Goal: Task Accomplishment & Management: Use online tool/utility

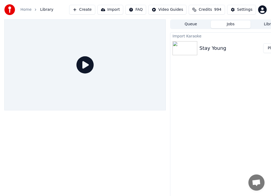
scroll to position [2, 20]
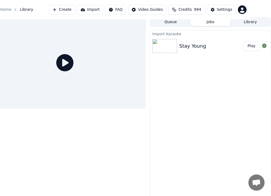
click at [249, 46] on button "Play" at bounding box center [251, 46] width 17 height 10
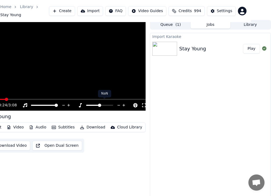
click at [95, 105] on span at bounding box center [92, 105] width 13 height 1
click at [94, 105] on span at bounding box center [92, 105] width 13 height 1
click at [93, 105] on span at bounding box center [92, 105] width 13 height 1
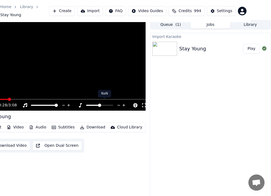
click at [92, 105] on span at bounding box center [92, 105] width 13 height 1
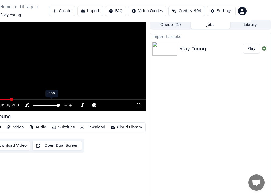
click at [70, 103] on icon at bounding box center [70, 105] width 5 height 5
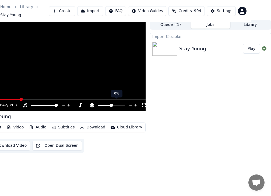
click at [112, 104] on span at bounding box center [111, 105] width 3 height 3
click at [65, 103] on icon at bounding box center [65, 105] width 5 height 5
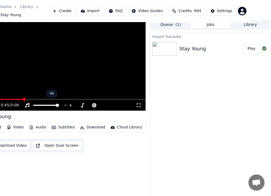
click at [65, 103] on icon at bounding box center [65, 105] width 5 height 5
click at [71, 103] on icon at bounding box center [70, 105] width 5 height 5
click at [71, 104] on icon at bounding box center [71, 105] width 3 height 3
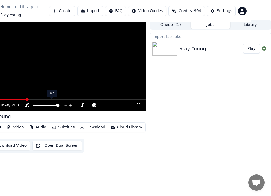
click at [71, 104] on icon at bounding box center [71, 105] width 3 height 3
drag, startPoint x: 71, startPoint y: 102, endPoint x: 67, endPoint y: 102, distance: 3.5
click at [70, 104] on icon at bounding box center [71, 105] width 3 height 3
click at [28, 103] on icon at bounding box center [27, 105] width 5 height 4
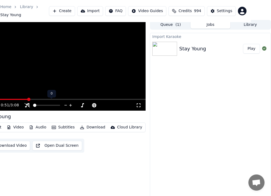
click at [28, 103] on icon at bounding box center [27, 105] width 5 height 4
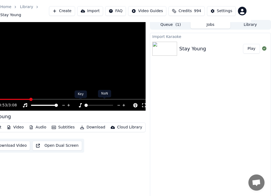
click at [79, 103] on icon at bounding box center [80, 105] width 5 height 4
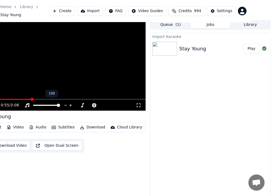
click at [70, 104] on icon at bounding box center [71, 105] width 3 height 3
click at [90, 120] on div "Stay Young Edit Video Audio Subtitles Download Cloud Library Download Video Ope…" at bounding box center [65, 133] width 162 height 40
click at [102, 9] on button "Import" at bounding box center [90, 11] width 26 height 10
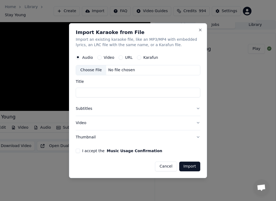
click at [121, 58] on button "URL" at bounding box center [121, 57] width 4 height 4
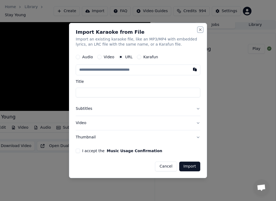
click at [199, 31] on button "Close" at bounding box center [200, 29] width 4 height 4
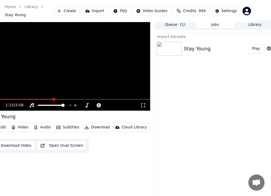
click at [41, 94] on video at bounding box center [70, 65] width 162 height 91
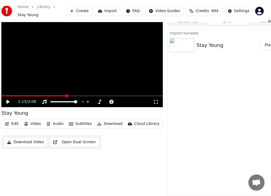
scroll to position [7, 0]
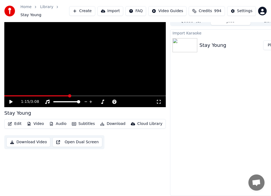
click at [11, 100] on icon at bounding box center [10, 102] width 3 height 4
click at [10, 100] on icon at bounding box center [11, 101] width 3 height 3
click at [46, 9] on link "Library" at bounding box center [46, 6] width 13 height 5
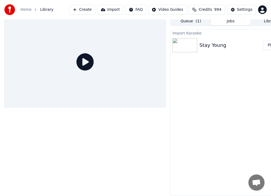
click at [25, 10] on link "Home" at bounding box center [25, 9] width 11 height 5
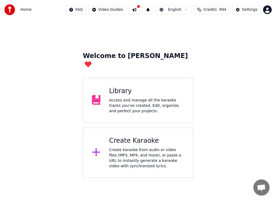
click at [130, 151] on div "Create karaoke from audio or video files (MP3, MP4, and more), or paste a URL t…" at bounding box center [146, 158] width 75 height 22
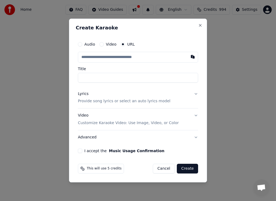
drag, startPoint x: 87, startPoint y: 58, endPoint x: 92, endPoint y: 59, distance: 4.9
click at [87, 58] on input "text" at bounding box center [138, 57] width 120 height 11
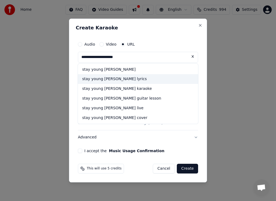
click at [98, 78] on div "stay young [PERSON_NAME] lyrics" at bounding box center [138, 79] width 120 height 10
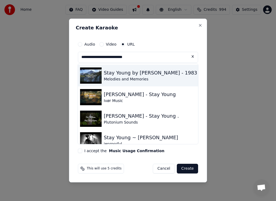
click at [94, 75] on img at bounding box center [91, 75] width 22 height 16
type input "**********"
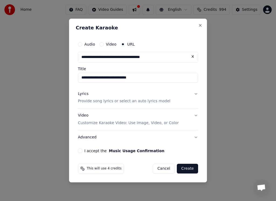
click at [82, 150] on button "I accept the Music Usage Confirmation" at bounding box center [80, 150] width 4 height 4
click at [186, 168] on button "Create" at bounding box center [187, 169] width 21 height 10
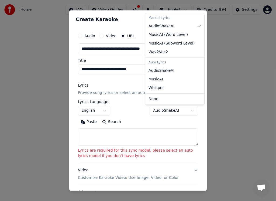
click at [189, 110] on body "**********" at bounding box center [138, 89] width 276 height 178
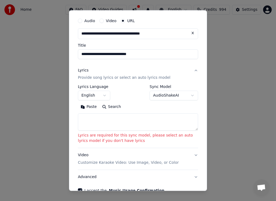
scroll to position [46, 0]
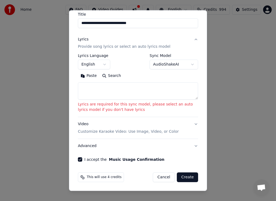
click at [179, 176] on button "Create" at bounding box center [187, 177] width 21 height 10
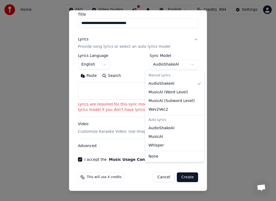
click at [187, 63] on body "**********" at bounding box center [138, 89] width 276 height 178
click at [186, 65] on body "**********" at bounding box center [138, 89] width 276 height 178
click at [168, 77] on div "Manual Lyrics" at bounding box center [174, 76] width 57 height 8
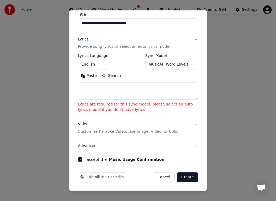
click at [184, 177] on button "Create" at bounding box center [187, 177] width 21 height 10
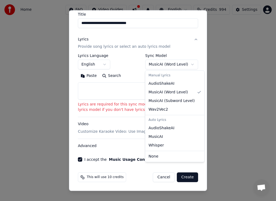
click at [187, 64] on body "**********" at bounding box center [138, 89] width 276 height 178
select select "**********"
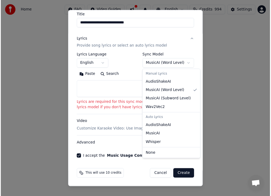
scroll to position [3, 0]
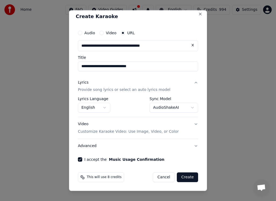
click at [184, 178] on button "Create" at bounding box center [187, 177] width 21 height 10
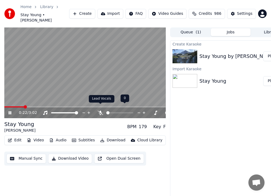
click at [102, 111] on icon at bounding box center [100, 113] width 5 height 4
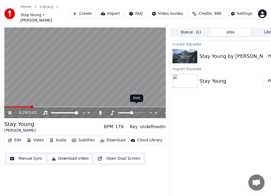
click at [126, 112] on span at bounding box center [124, 112] width 13 height 1
click at [126, 110] on div at bounding box center [136, 112] width 43 height 5
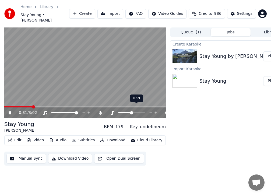
click at [126, 110] on div at bounding box center [136, 112] width 43 height 5
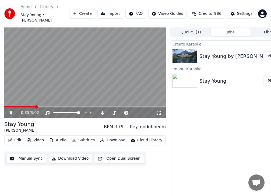
click at [145, 124] on div "undefinedm" at bounding box center [153, 127] width 26 height 6
click at [136, 124] on div "Key" at bounding box center [134, 127] width 8 height 6
click at [114, 111] on icon at bounding box center [112, 113] width 5 height 4
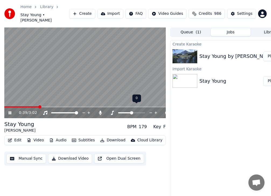
click at [112, 111] on icon at bounding box center [112, 113] width 5 height 4
click at [130, 111] on span at bounding box center [131, 112] width 3 height 3
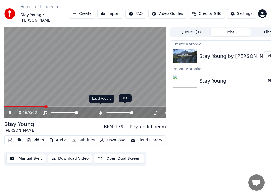
click at [101, 111] on icon at bounding box center [100, 113] width 5 height 4
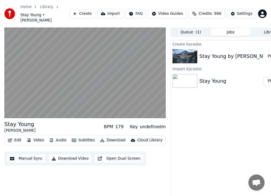
click at [110, 137] on button "Download" at bounding box center [113, 141] width 30 height 8
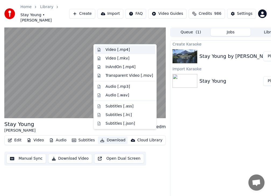
click at [121, 49] on div "Video [.mp4]" at bounding box center [118, 49] width 24 height 5
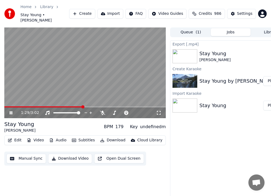
click at [12, 111] on icon at bounding box center [11, 112] width 3 height 3
click at [220, 50] on div "Stay Young" at bounding box center [215, 54] width 31 height 8
click at [239, 50] on div "Stay Young [PERSON_NAME]" at bounding box center [237, 56] width 74 height 13
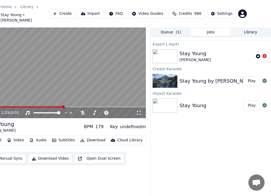
scroll to position [0, 20]
click at [258, 54] on icon at bounding box center [258, 56] width 4 height 4
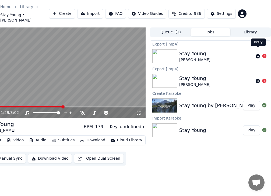
click at [258, 54] on icon at bounding box center [258, 56] width 4 height 4
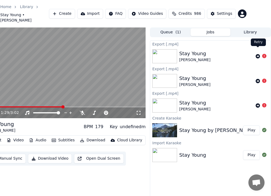
click at [258, 54] on icon at bounding box center [258, 56] width 4 height 4
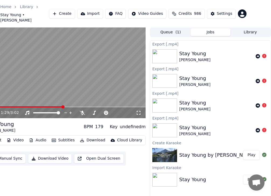
click at [253, 150] on button "Play" at bounding box center [251, 155] width 17 height 10
click at [57, 86] on video at bounding box center [65, 72] width 162 height 91
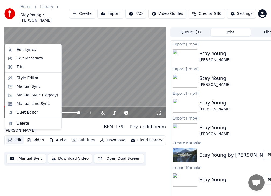
click at [19, 137] on button "Edit" at bounding box center [15, 141] width 18 height 8
click at [27, 59] on div "Edit Metadata" at bounding box center [30, 58] width 26 height 5
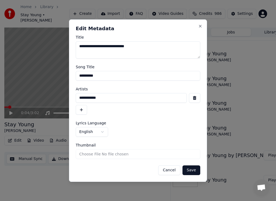
click at [172, 169] on button "Cancel" at bounding box center [169, 170] width 22 height 10
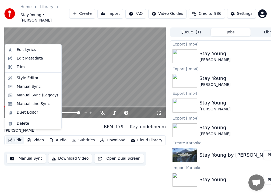
click at [18, 137] on button "Edit" at bounding box center [15, 141] width 18 height 8
click at [76, 91] on video at bounding box center [85, 72] width 162 height 91
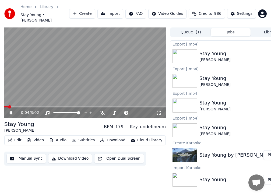
click at [72, 91] on video at bounding box center [85, 72] width 162 height 91
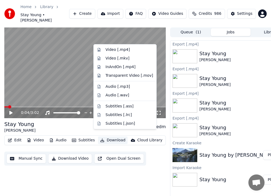
click at [112, 137] on button "Download" at bounding box center [113, 141] width 30 height 8
click at [118, 49] on div "Video [.mp4]" at bounding box center [118, 49] width 24 height 5
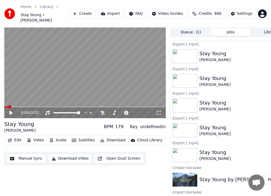
click at [67, 154] on button "Download Video" at bounding box center [70, 159] width 44 height 10
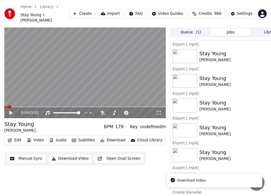
click at [194, 180] on div "Download Video" at bounding box center [192, 180] width 28 height 5
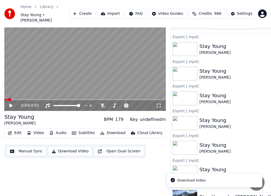
scroll to position [9, 0]
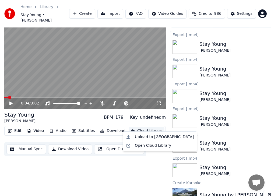
click at [137, 128] on div "Cloud Library" at bounding box center [149, 130] width 25 height 5
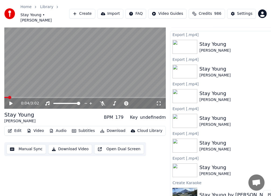
click at [57, 127] on button "Audio" at bounding box center [58, 131] width 22 height 8
click at [39, 127] on button "Video" at bounding box center [35, 131] width 21 height 8
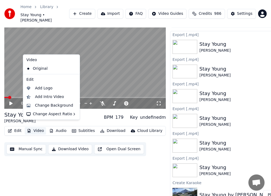
drag, startPoint x: 38, startPoint y: 125, endPoint x: 33, endPoint y: 125, distance: 5.1
click at [33, 127] on button "Video" at bounding box center [35, 131] width 21 height 8
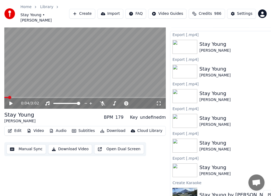
click at [17, 127] on button "Edit" at bounding box center [15, 131] width 18 height 8
click at [37, 144] on button "Manual Sync" at bounding box center [26, 149] width 40 height 10
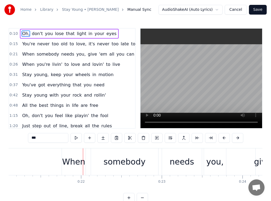
scroll to position [0, 1716]
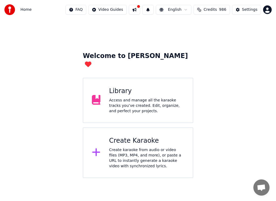
click at [121, 98] on div "Access and manage all the karaoke tracks you’ve created. Edit, organize, and pe…" at bounding box center [146, 106] width 75 height 16
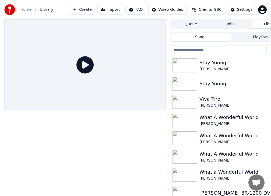
click at [186, 63] on img at bounding box center [185, 65] width 25 height 14
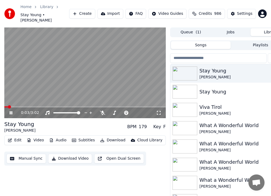
click at [12, 111] on icon at bounding box center [15, 113] width 12 height 4
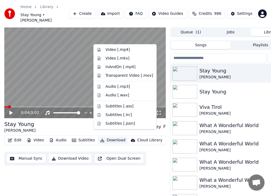
click at [100, 138] on icon "button" at bounding box center [102, 140] width 4 height 4
click at [116, 59] on div "Video [.mkv]" at bounding box center [118, 58] width 24 height 5
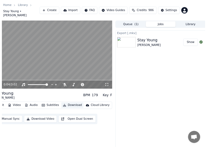
scroll to position [0, 20]
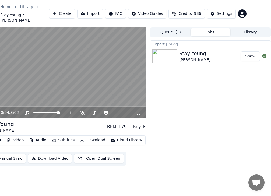
click at [252, 51] on button "Show" at bounding box center [250, 56] width 19 height 10
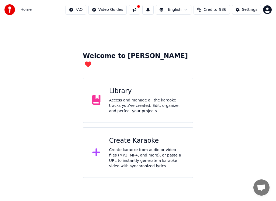
click at [129, 147] on div "Create karaoke from audio or video files (MP3, MP4, and more), or paste a URL t…" at bounding box center [146, 158] width 75 height 22
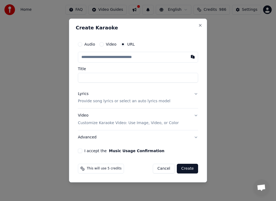
click at [86, 57] on input "text" at bounding box center [138, 57] width 120 height 11
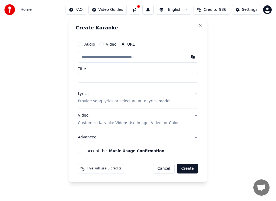
drag, startPoint x: 123, startPoint y: 189, endPoint x: 216, endPoint y: 135, distance: 107.7
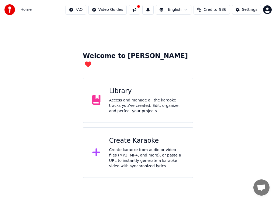
click at [126, 137] on div "Create Karaoke Create karaoke from audio or video files (MP3, MP4, and more), o…" at bounding box center [146, 152] width 75 height 32
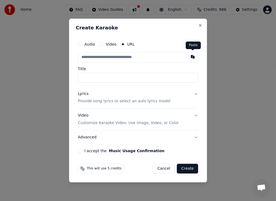
click at [193, 56] on button "button" at bounding box center [192, 57] width 11 height 10
click at [136, 79] on input "Title" at bounding box center [138, 78] width 120 height 10
click at [193, 58] on button "button" at bounding box center [192, 57] width 11 height 10
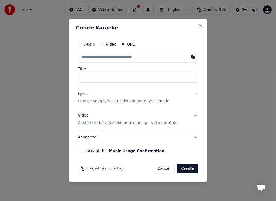
click at [100, 44] on button "Video" at bounding box center [101, 44] width 4 height 4
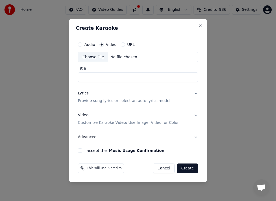
click at [110, 57] on div "No file chosen" at bounding box center [123, 56] width 31 height 5
click at [81, 45] on button "Audio" at bounding box center [80, 44] width 4 height 4
click at [89, 55] on div "Choose File" at bounding box center [93, 57] width 30 height 10
type input "**********"
click at [79, 151] on button "I accept the Music Usage Confirmation" at bounding box center [80, 150] width 4 height 4
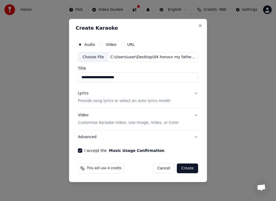
click at [189, 165] on button "Create" at bounding box center [187, 168] width 21 height 10
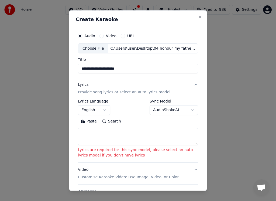
click at [89, 92] on p "Provide song lyrics or select an auto lyrics model" at bounding box center [124, 91] width 92 height 5
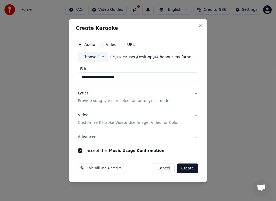
click at [86, 100] on p "Provide song lyrics or select an auto lyrics model" at bounding box center [124, 100] width 92 height 5
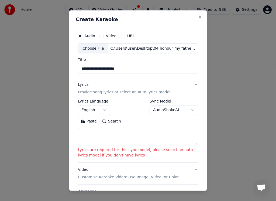
click at [81, 85] on div "Lyrics" at bounding box center [83, 84] width 11 height 5
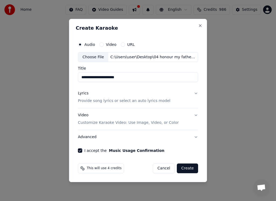
click at [87, 102] on p "Provide song lyrics or select an auto lyrics model" at bounding box center [124, 100] width 92 height 5
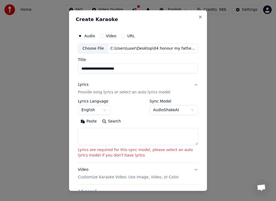
drag, startPoint x: 145, startPoint y: 15, endPoint x: 167, endPoint y: 16, distance: 22.1
click at [167, 16] on div "**********" at bounding box center [138, 100] width 138 height 181
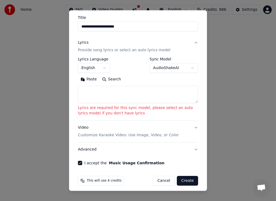
scroll to position [46, 0]
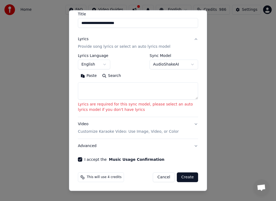
click at [192, 122] on button "Video Customize Karaoke Video: Use Image, Video, or Color" at bounding box center [138, 128] width 120 height 22
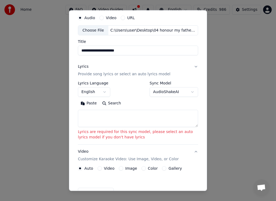
scroll to position [18, 0]
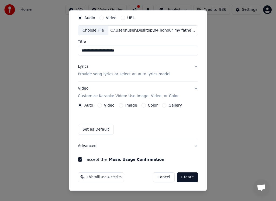
click at [130, 74] on p "Provide song lyrics or select an auto lyrics model" at bounding box center [124, 73] width 92 height 5
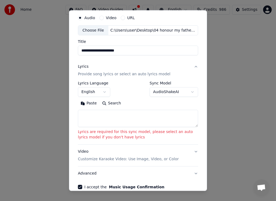
click at [189, 66] on button "Lyrics Provide song lyrics or select an auto lyrics model" at bounding box center [138, 71] width 120 height 22
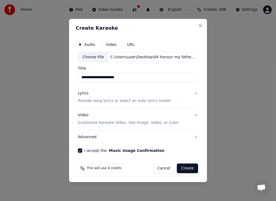
click at [189, 66] on div "**********" at bounding box center [138, 60] width 120 height 43
click at [147, 101] on p "Provide song lyrics or select an auto lyrics model" at bounding box center [124, 100] width 92 height 5
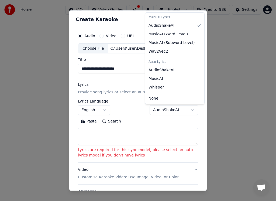
click at [188, 110] on body "**********" at bounding box center [138, 89] width 276 height 178
click at [159, 19] on div "Manual Lyrics" at bounding box center [174, 18] width 57 height 8
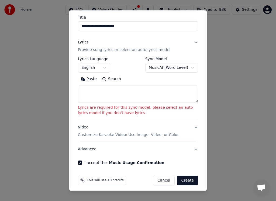
scroll to position [46, 0]
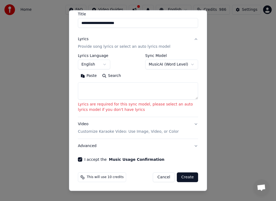
click at [183, 176] on button "Create" at bounding box center [187, 177] width 21 height 10
click at [183, 175] on button "Create" at bounding box center [187, 177] width 21 height 10
click at [184, 174] on button "Create" at bounding box center [187, 177] width 21 height 10
click at [185, 174] on button "Create" at bounding box center [187, 177] width 21 height 10
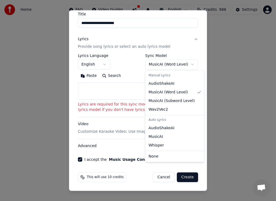
click at [187, 63] on body "**********" at bounding box center [138, 89] width 276 height 178
select select "**********"
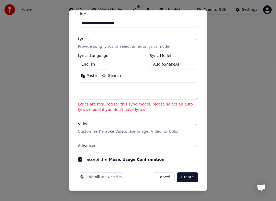
click at [185, 178] on button "Create" at bounding box center [187, 177] width 21 height 10
click at [184, 174] on button "Create" at bounding box center [187, 177] width 21 height 10
click at [183, 173] on button "Create" at bounding box center [187, 177] width 21 height 10
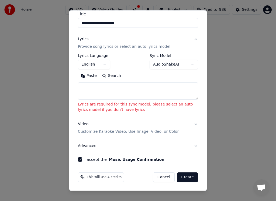
click at [82, 77] on button "Paste" at bounding box center [89, 75] width 22 height 9
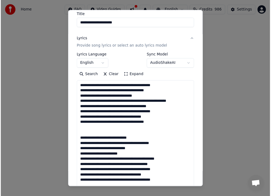
scroll to position [33, 0]
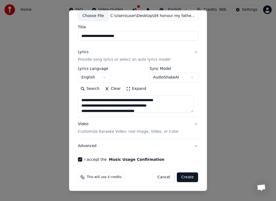
click at [183, 176] on button "Create" at bounding box center [187, 177] width 21 height 10
type textarea "**********"
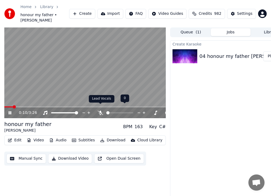
click at [101, 111] on icon at bounding box center [100, 113] width 5 height 4
click at [101, 111] on icon at bounding box center [100, 113] width 3 height 4
click at [128, 110] on div at bounding box center [136, 112] width 43 height 5
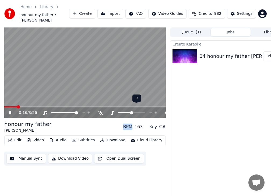
click at [128, 110] on div at bounding box center [136, 112] width 43 height 5
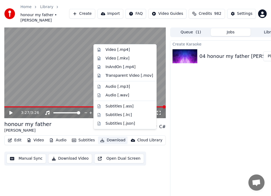
click at [110, 137] on button "Download" at bounding box center [113, 141] width 30 height 8
click at [113, 50] on div "Video [.mp4]" at bounding box center [118, 49] width 24 height 5
